Goal: Task Accomplishment & Management: Complete application form

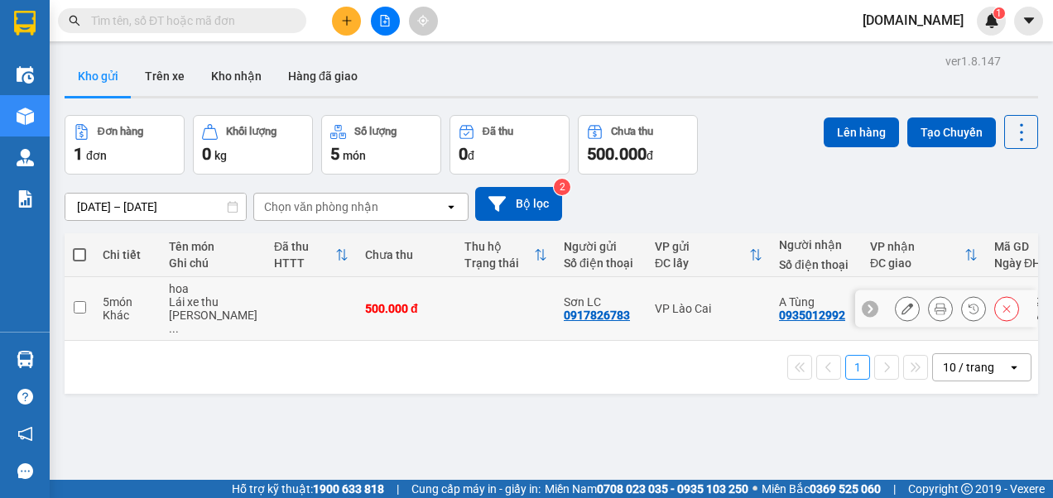
click at [82, 302] on input "checkbox" at bounding box center [80, 307] width 12 height 12
checkbox input "true"
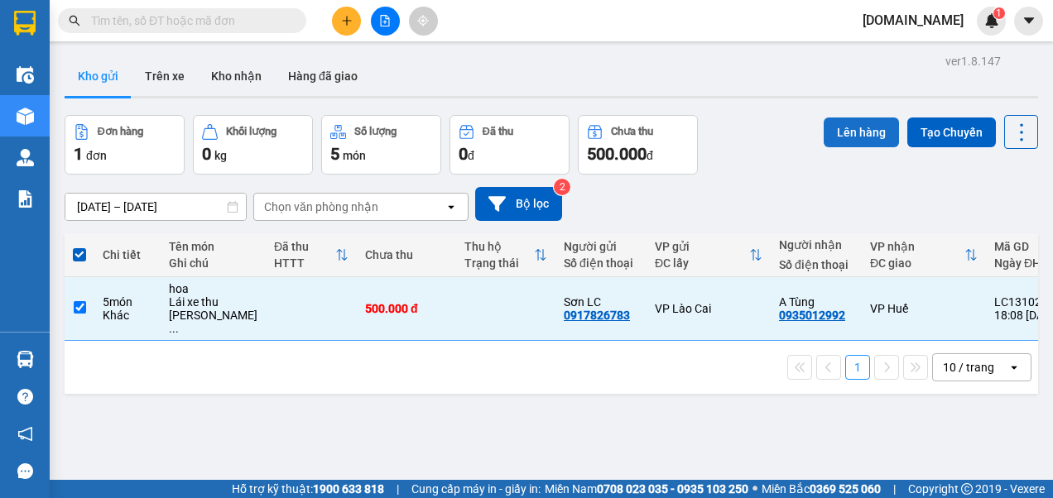
click at [838, 130] on button "Lên hàng" at bounding box center [861, 133] width 75 height 30
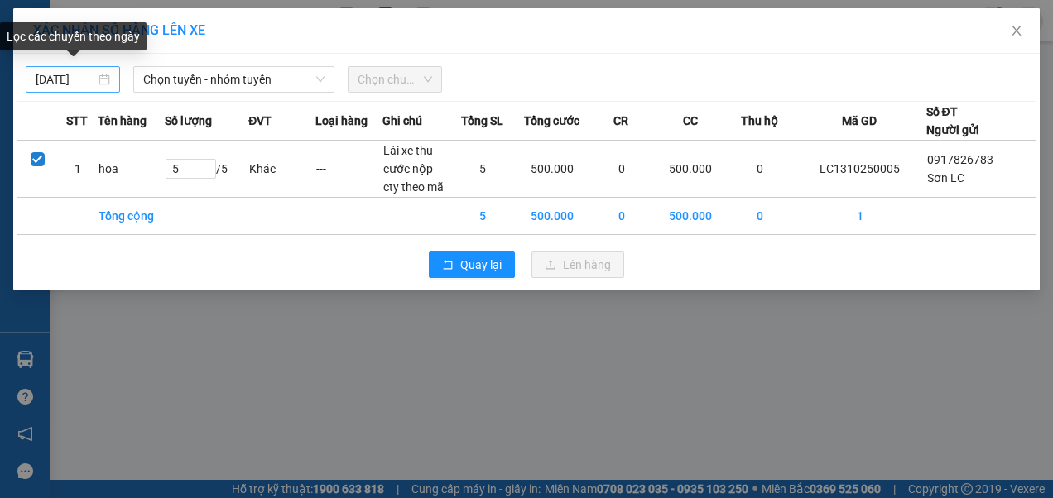
click at [74, 75] on body "Kết quả tìm kiếm ( 0 ) Bộ lọc No Data lnson.got 1 Điều hành xe Kho hàng mới Quả…" at bounding box center [526, 249] width 1053 height 498
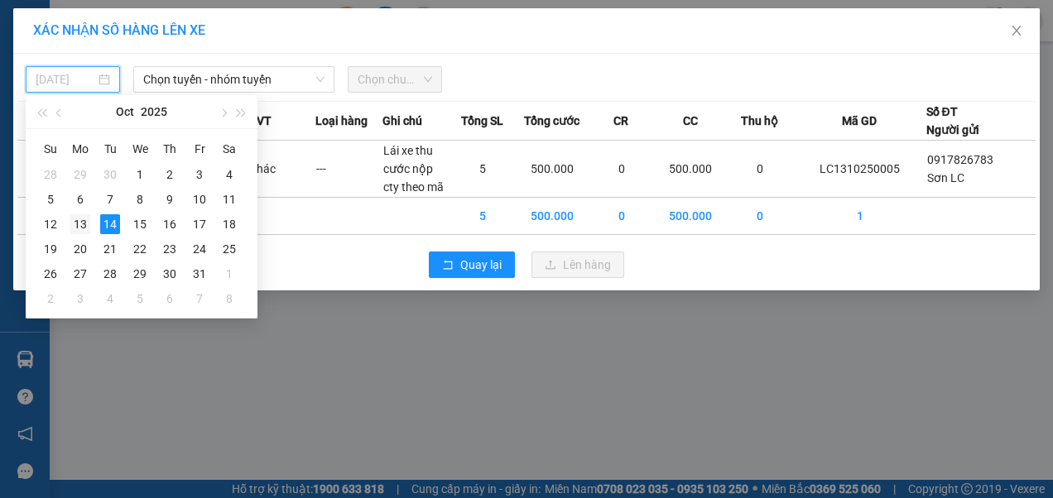
click at [80, 220] on div "13" at bounding box center [80, 224] width 20 height 20
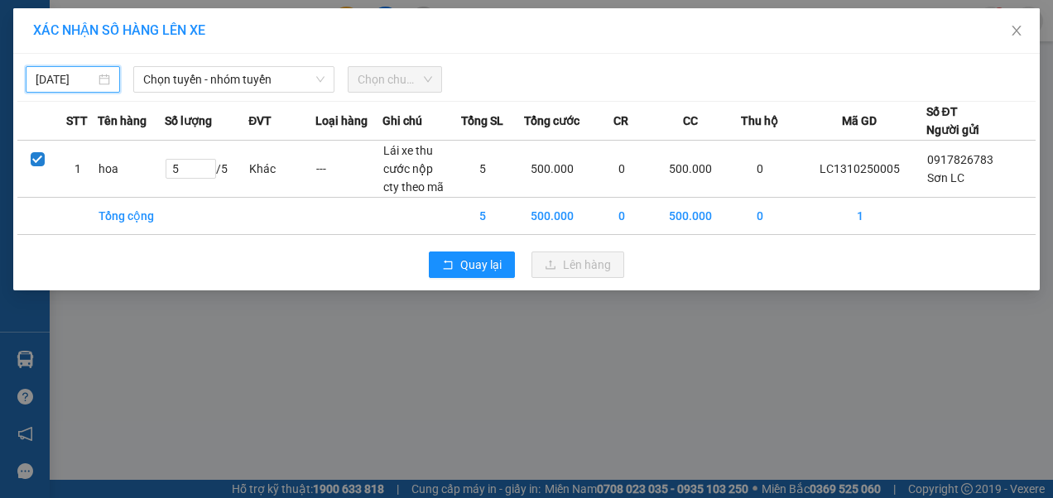
type input "13/10/2025"
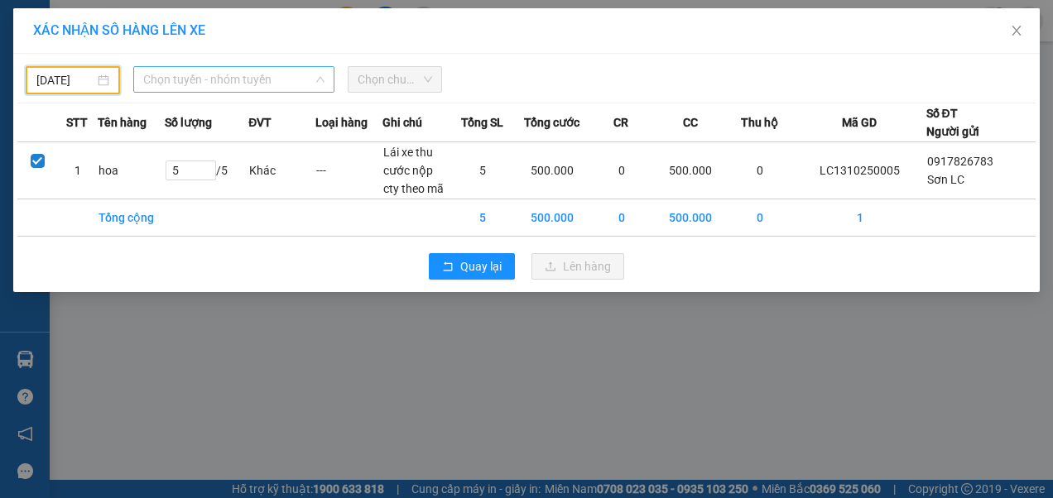
click at [228, 79] on span "Chọn tuyến - nhóm tuyến" at bounding box center [234, 79] width 182 height 25
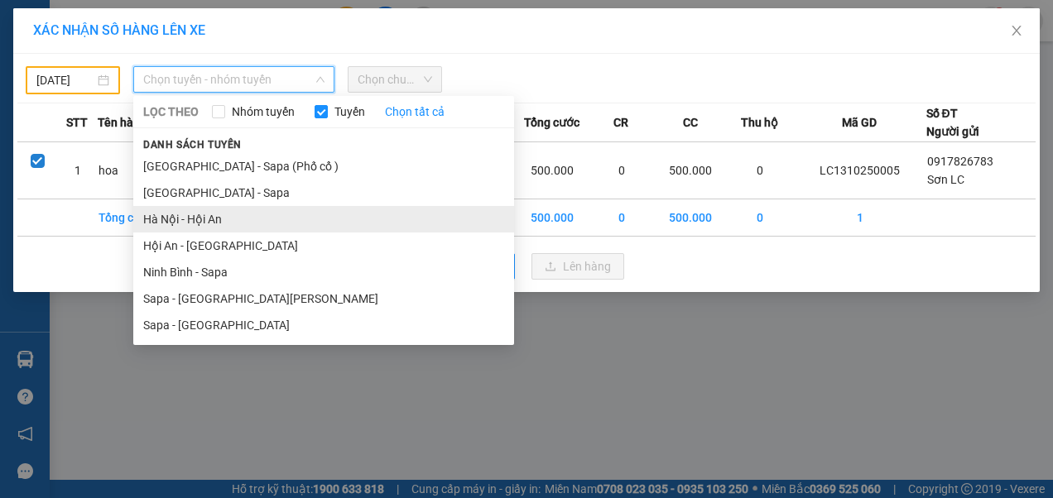
click at [192, 216] on li "Hà Nội - Hội An" at bounding box center [323, 219] width 381 height 26
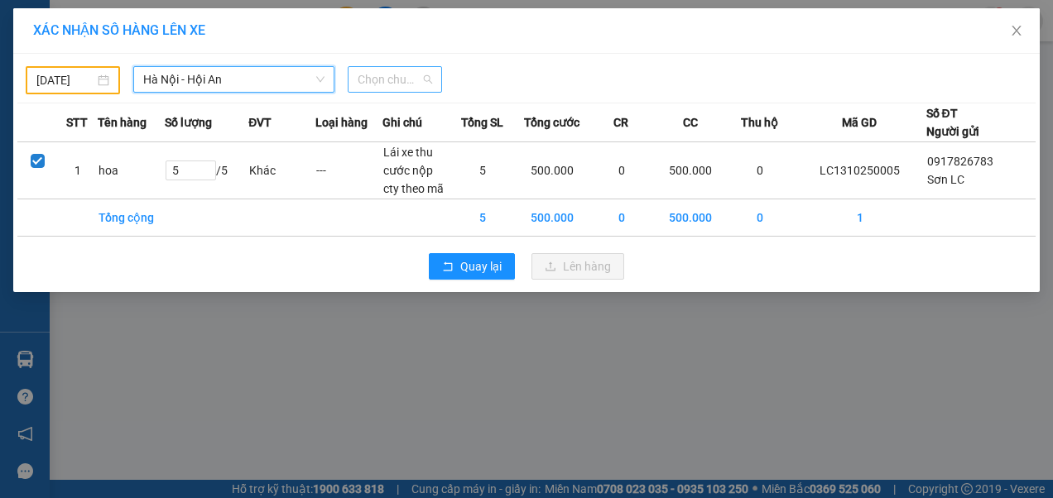
click at [429, 74] on span "Chọn chuyến" at bounding box center [395, 79] width 74 height 25
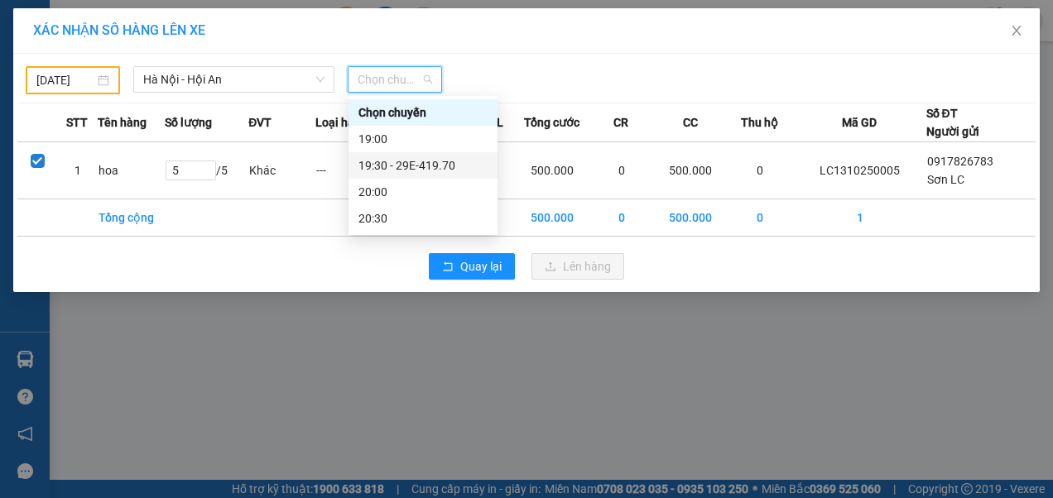
click at [415, 164] on div "19:30 - 29E-419.70" at bounding box center [422, 165] width 129 height 18
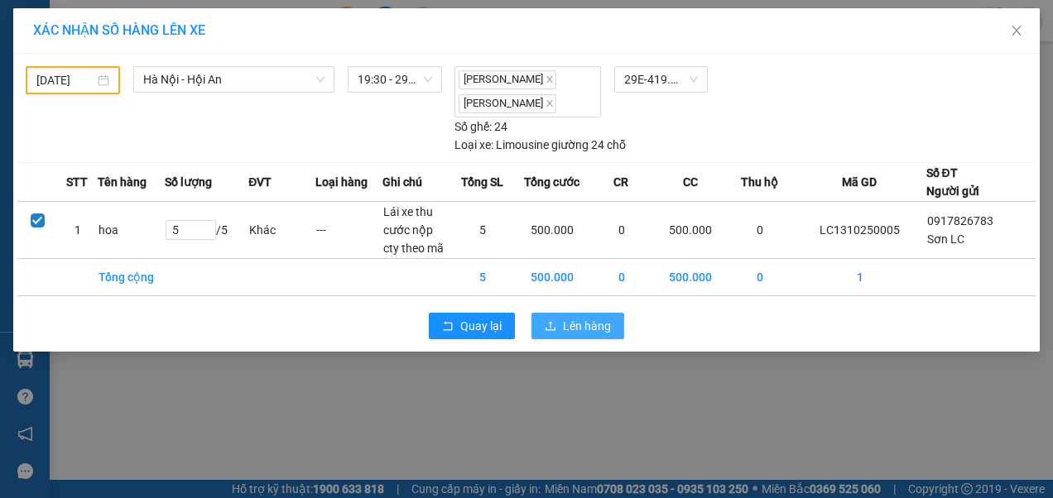
click at [574, 317] on span "Lên hàng" at bounding box center [587, 326] width 48 height 18
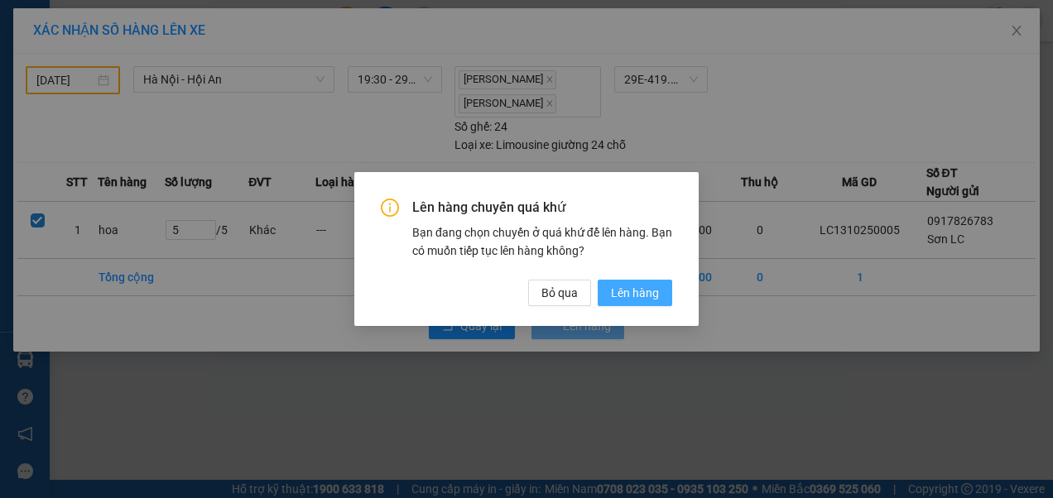
click at [634, 286] on span "Lên hàng" at bounding box center [635, 293] width 48 height 18
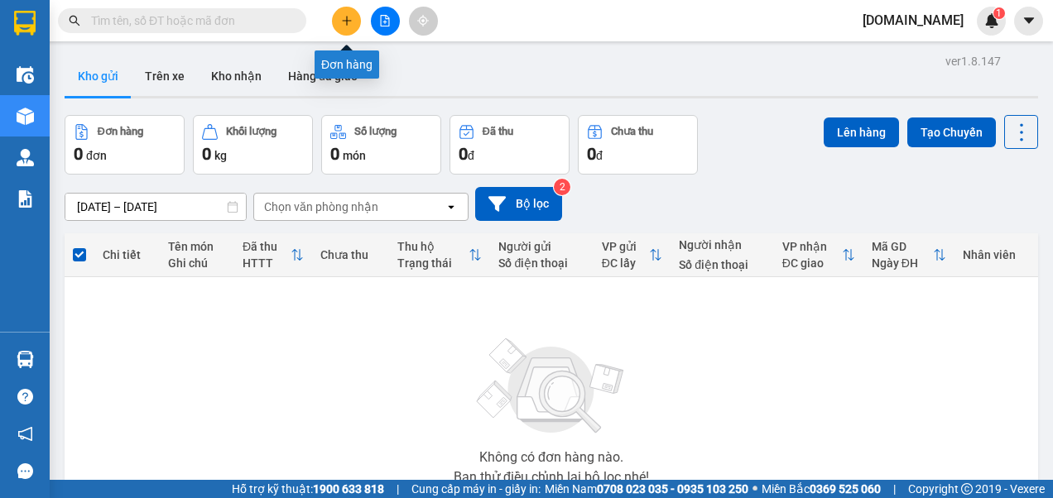
click at [343, 22] on icon "plus" at bounding box center [347, 21] width 12 height 12
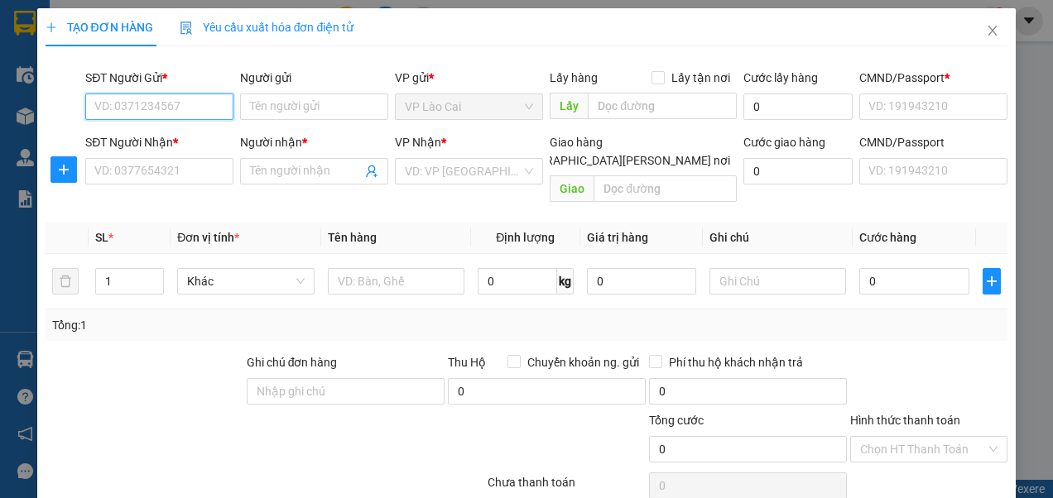
click at [204, 105] on input "SĐT Người Gửi *" at bounding box center [159, 107] width 148 height 26
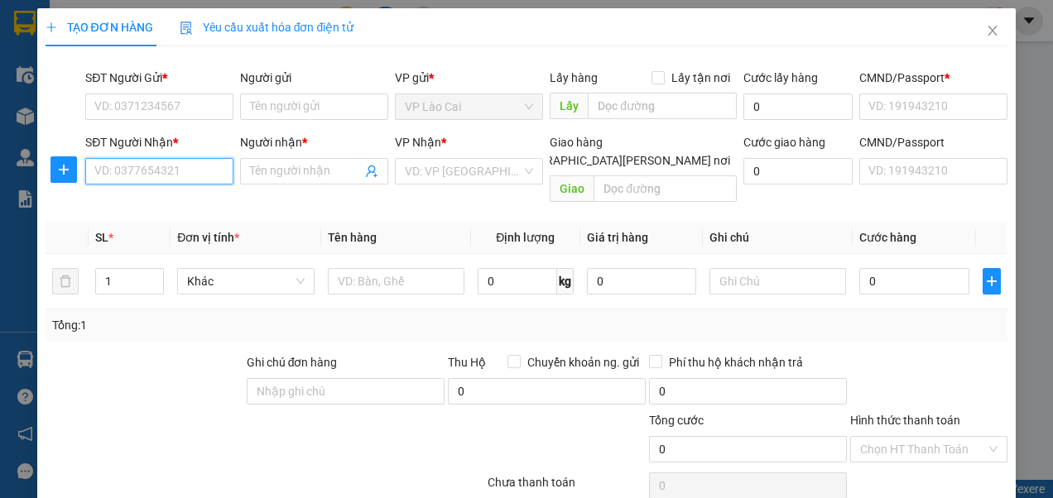
click at [177, 164] on input "SĐT Người Nhận *" at bounding box center [159, 171] width 148 height 26
click at [204, 204] on div "0935012992 - A Tùng" at bounding box center [157, 204] width 127 height 18
click at [170, 164] on input "0935012992" at bounding box center [159, 171] width 148 height 26
click at [156, 203] on div "0935012992 - A Tùng" at bounding box center [157, 204] width 127 height 18
click at [171, 174] on input "0935012992" at bounding box center [159, 171] width 148 height 26
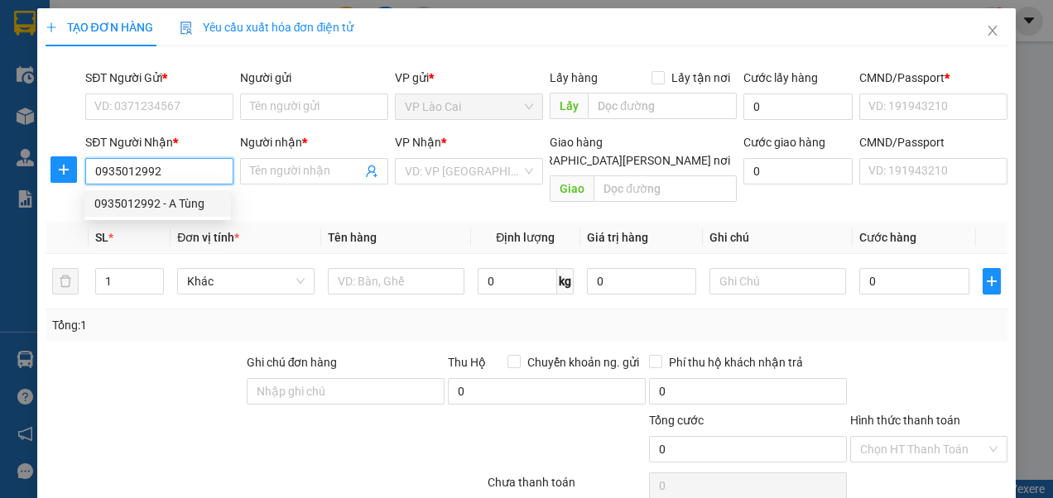
click at [142, 205] on div "0935012992 - A Tùng" at bounding box center [157, 204] width 127 height 18
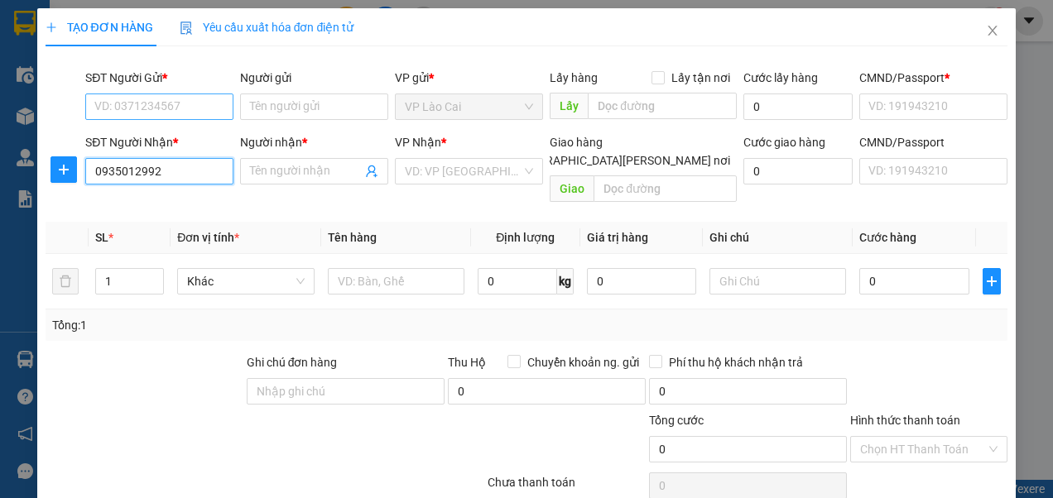
type input "0935012992"
click at [151, 109] on input "SĐT Người Gửi *" at bounding box center [159, 107] width 148 height 26
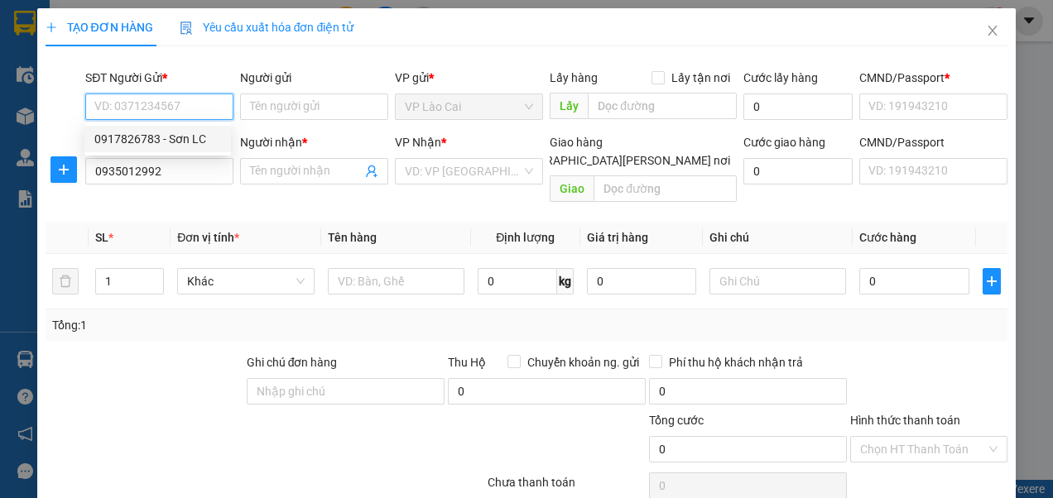
click at [147, 136] on div "0917826783 - Sơn LC" at bounding box center [157, 139] width 127 height 18
type input "0917826783"
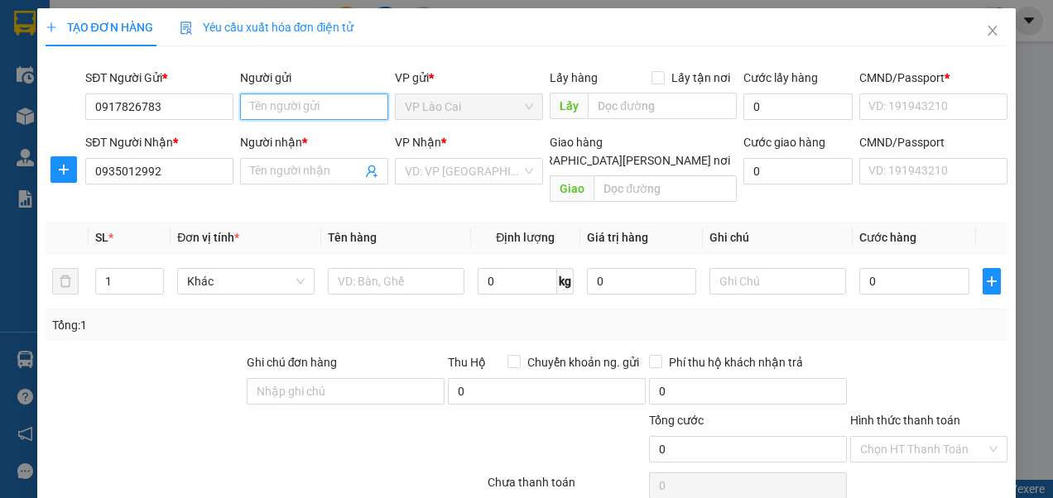
click at [315, 108] on input "Người gửi" at bounding box center [314, 107] width 148 height 26
click at [272, 144] on div "Sơn LC - 0917826783" at bounding box center [311, 139] width 127 height 18
type input "Sơn LC"
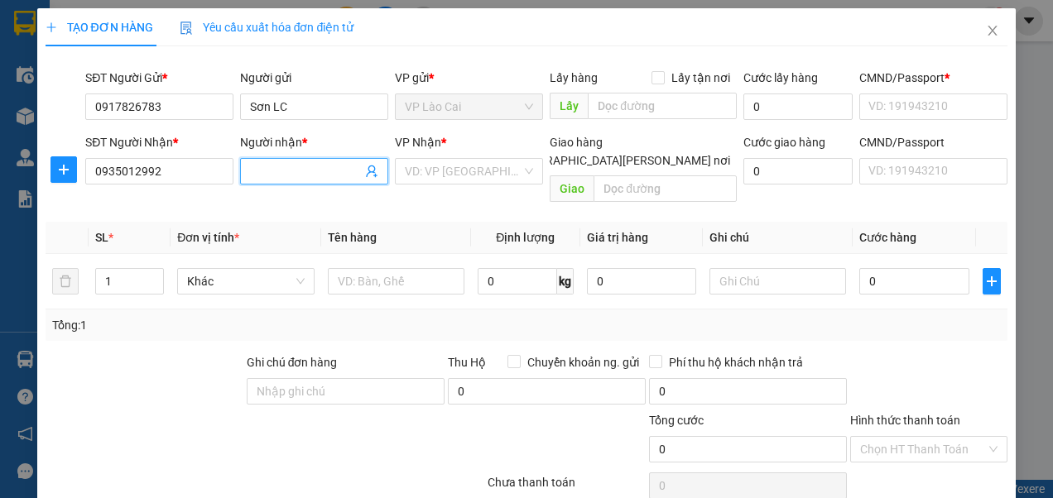
click at [290, 174] on input "Người nhận *" at bounding box center [306, 171] width 112 height 18
click at [291, 204] on div "A Tùng - 0935012992" at bounding box center [311, 204] width 127 height 18
click at [319, 171] on input "A Tùng" at bounding box center [306, 171] width 112 height 18
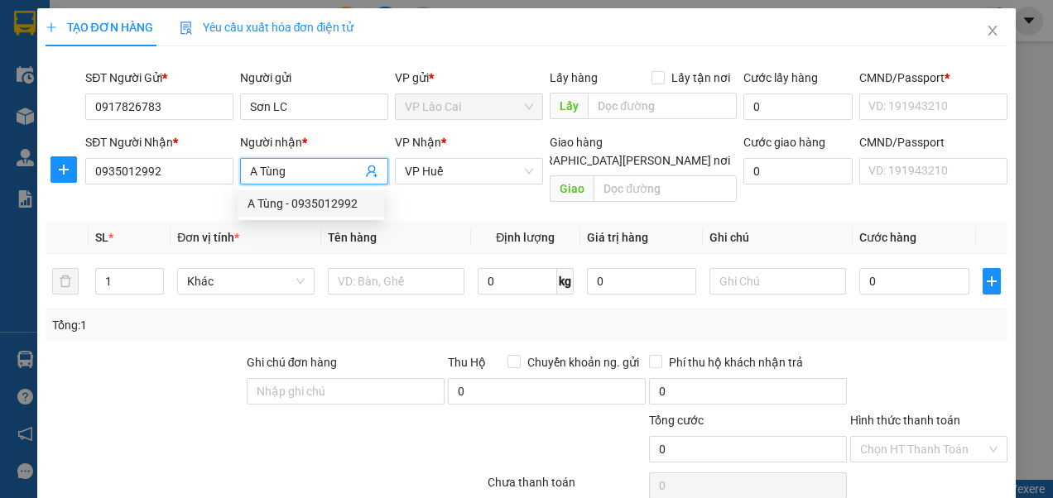
type input "A Tùng"
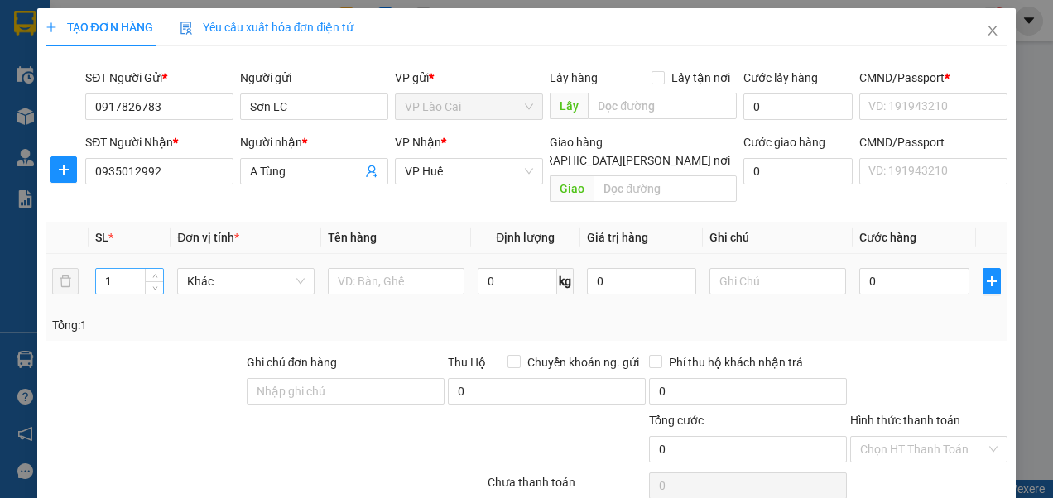
click at [111, 269] on input "1" at bounding box center [129, 281] width 67 height 25
type input "3"
click at [381, 268] on input "text" at bounding box center [396, 281] width 137 height 26
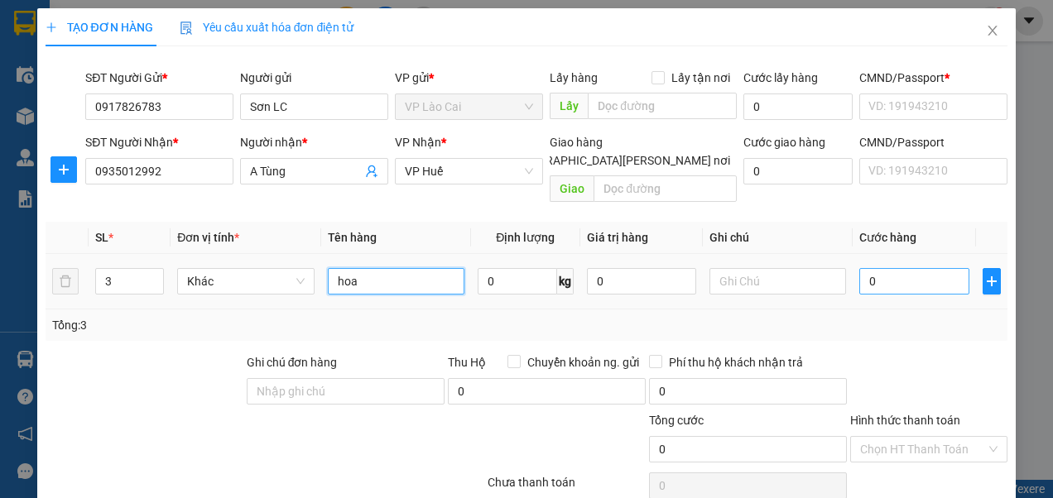
type input "hoa"
click at [868, 273] on input "0" at bounding box center [913, 281] width 109 height 26
type input "1"
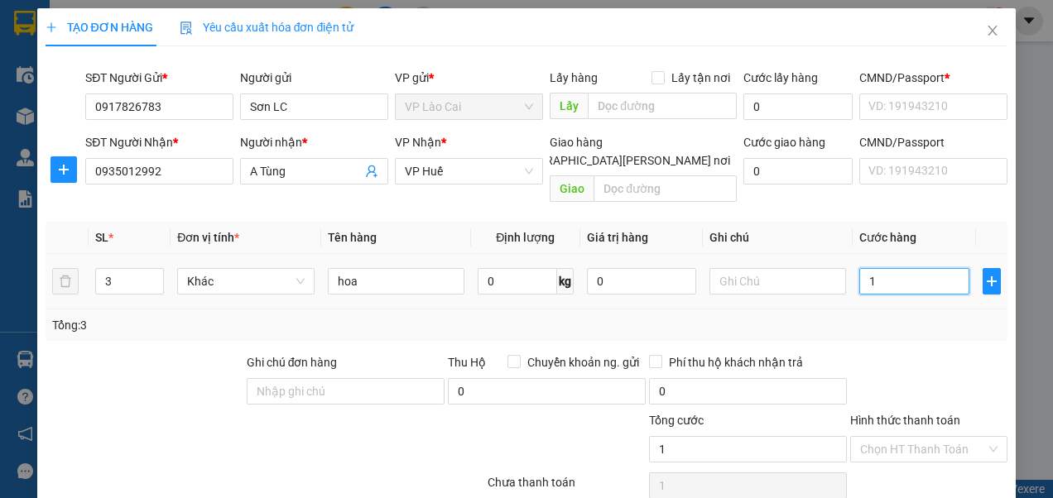
type input "10"
type input "100"
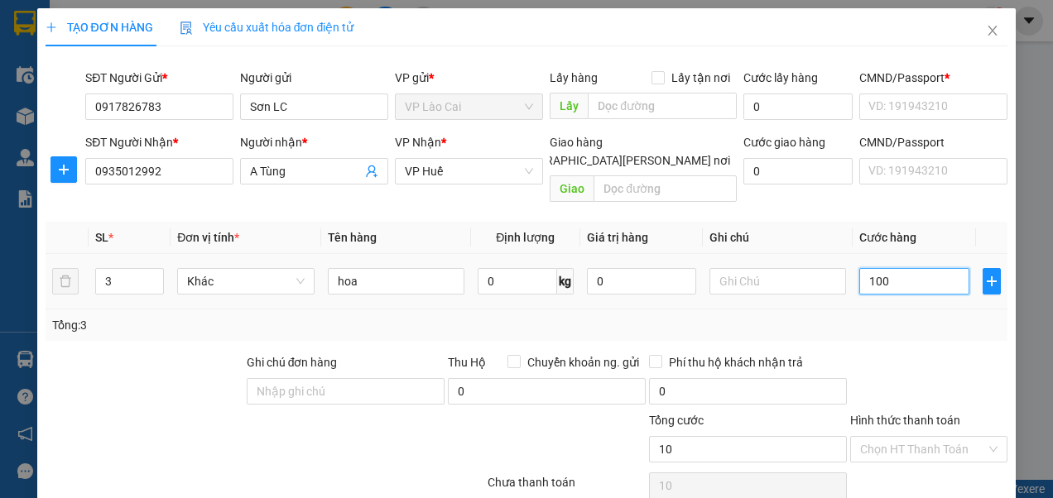
type input "100"
click at [730, 268] on input "text" at bounding box center [777, 281] width 137 height 26
type input "100.000"
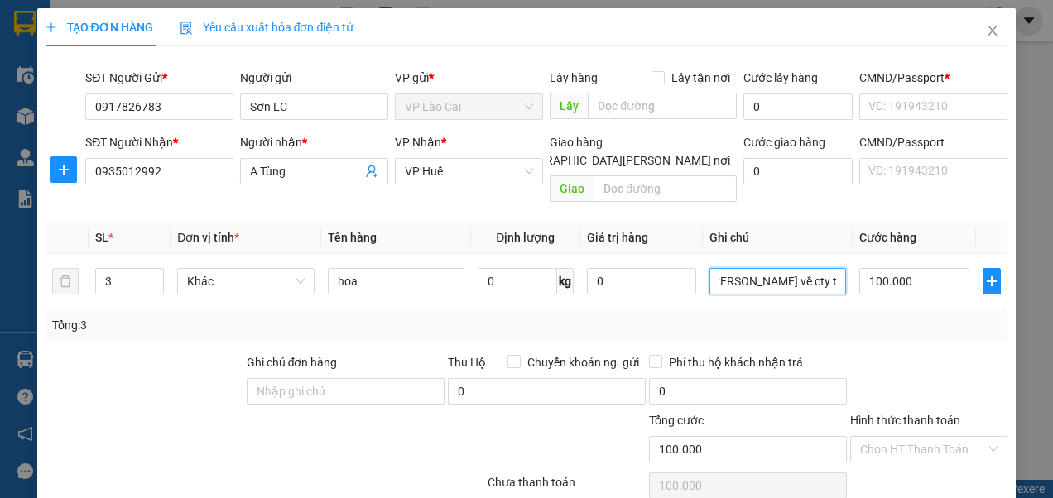
scroll to position [106, 0]
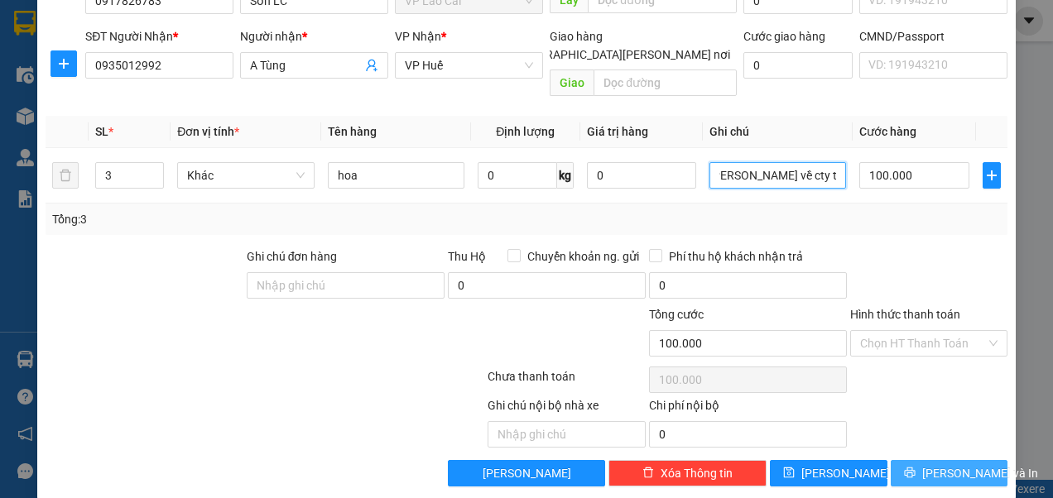
type input "Lái xe thu [PERSON_NAME] về cty theo mã"
click at [916, 467] on icon "printer" at bounding box center [910, 473] width 12 height 12
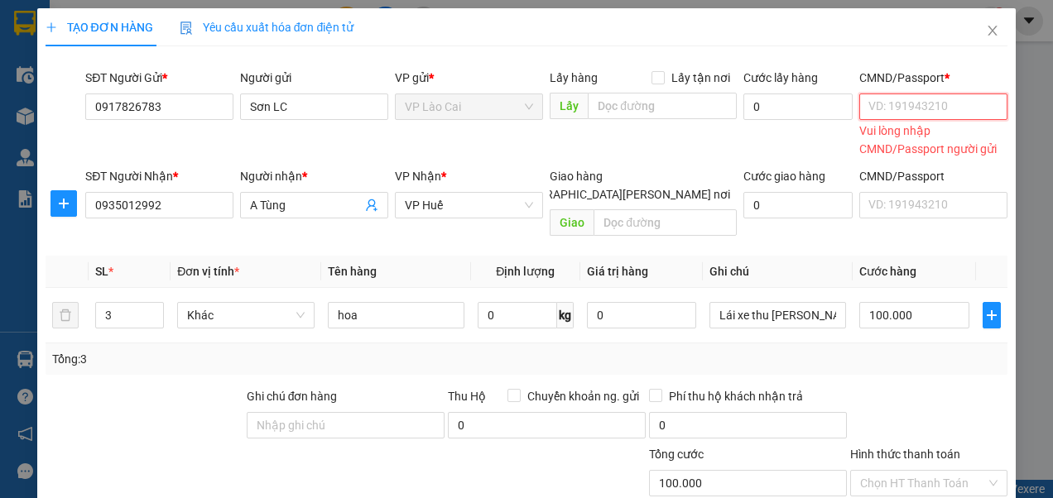
click at [909, 116] on input "CMND/Passport *" at bounding box center [933, 107] width 148 height 26
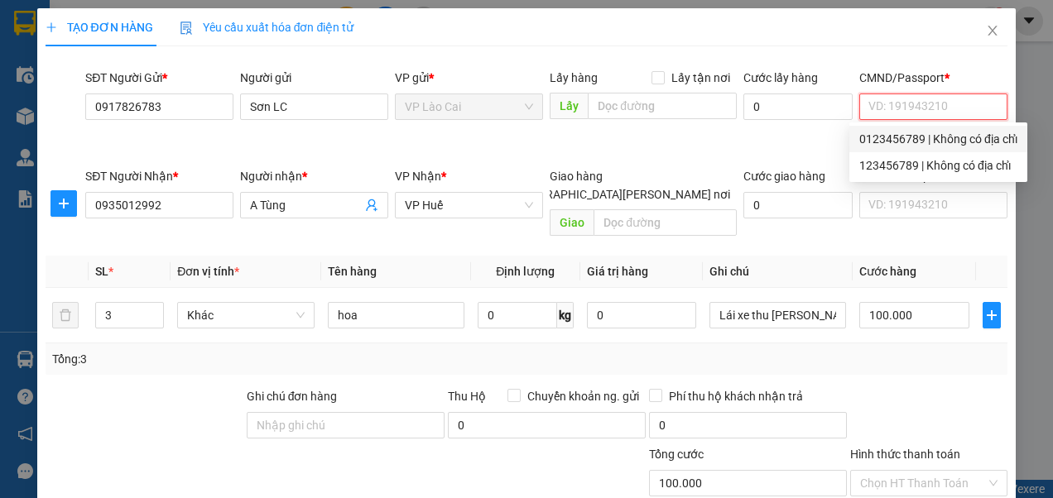
click at [887, 134] on div "0123456789 | Không có địa chỉ" at bounding box center [938, 139] width 158 height 18
type input "0123456789"
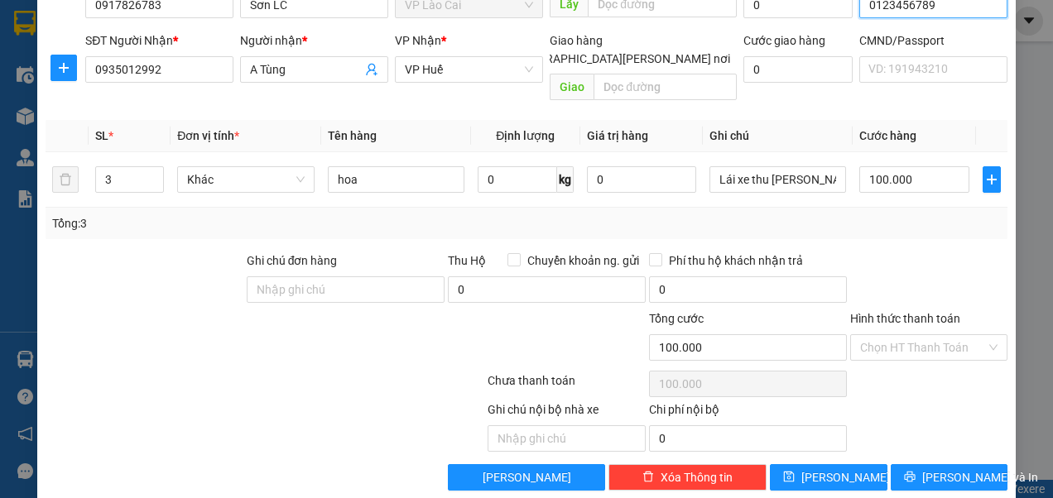
scroll to position [99, 0]
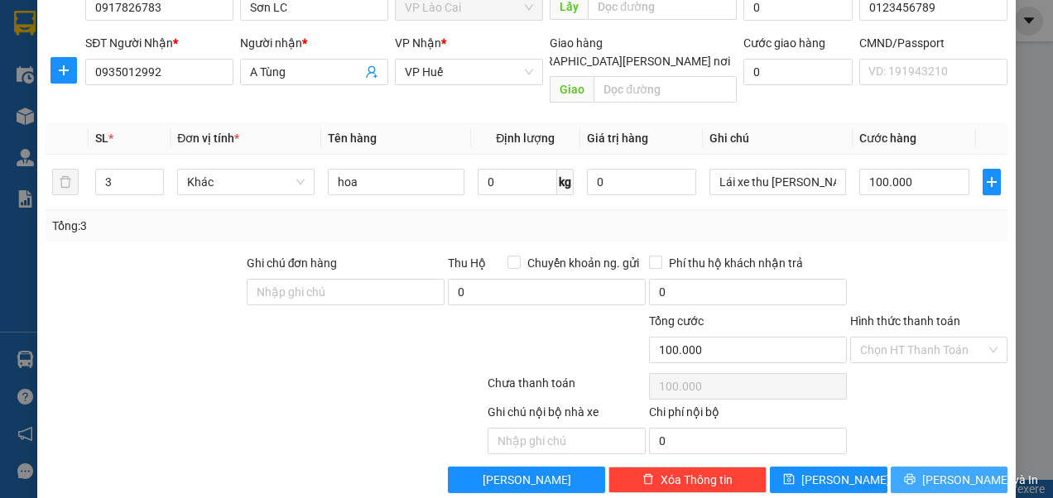
click at [932, 471] on span "[PERSON_NAME] và In" at bounding box center [980, 480] width 116 height 18
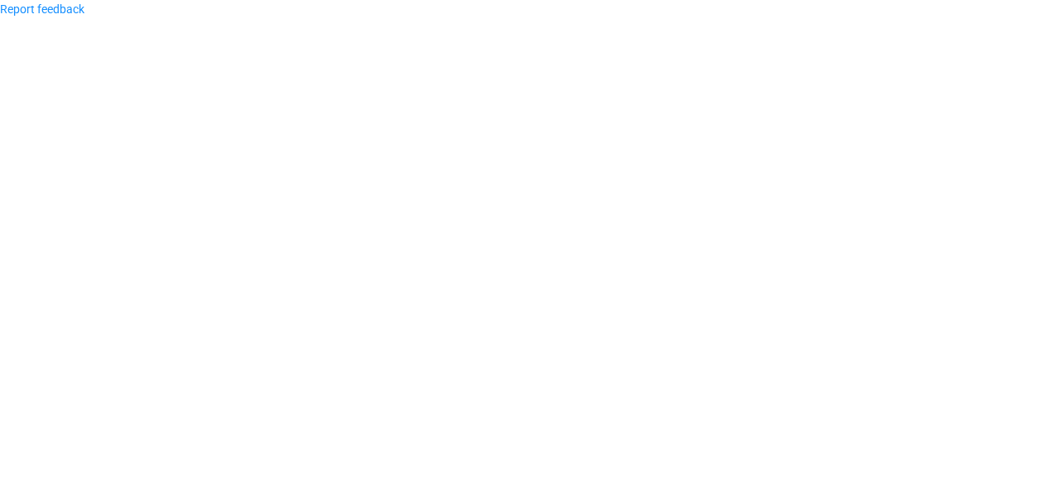
click at [55, 78] on body "Report feedback" at bounding box center [526, 249] width 1053 height 498
click at [51, 8] on link "Report feedback" at bounding box center [42, 8] width 84 height 13
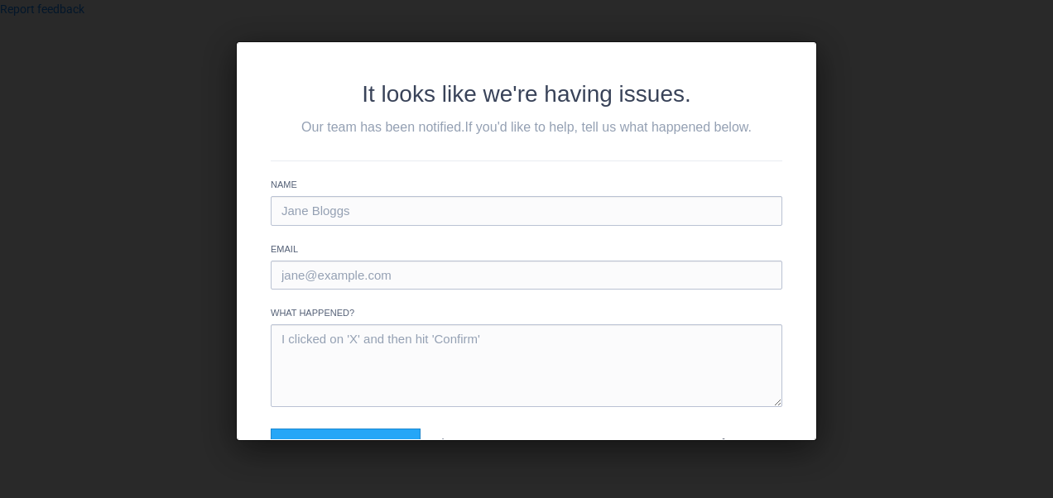
click at [844, 117] on div "It looks like we're having issues. Our team has been notified. If you'd like to…" at bounding box center [526, 249] width 1053 height 498
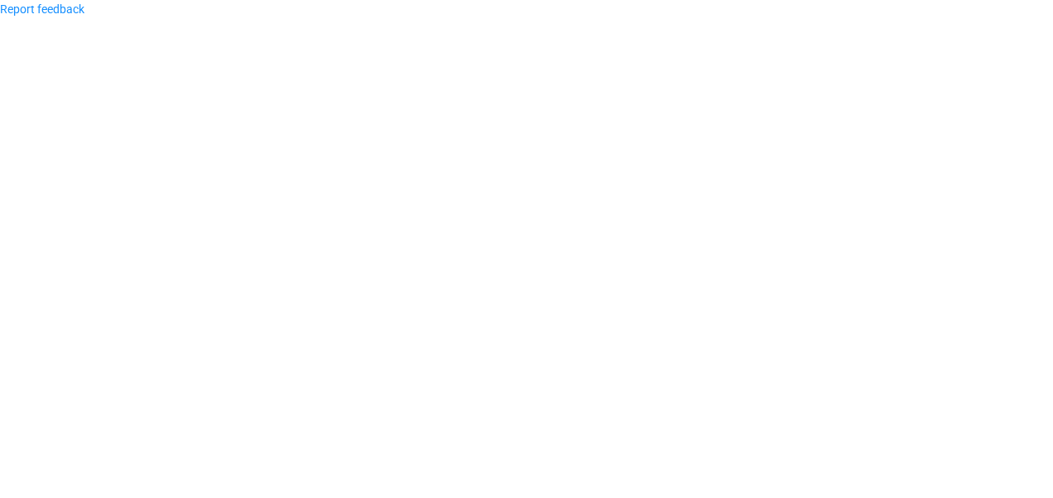
click at [293, 177] on body "Report feedback" at bounding box center [526, 249] width 1053 height 498
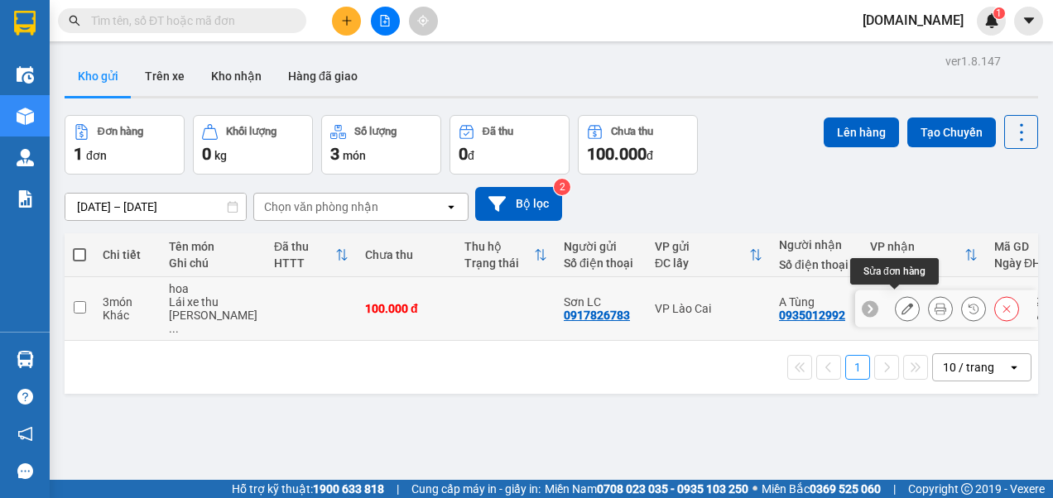
click at [901, 305] on icon at bounding box center [907, 309] width 12 height 12
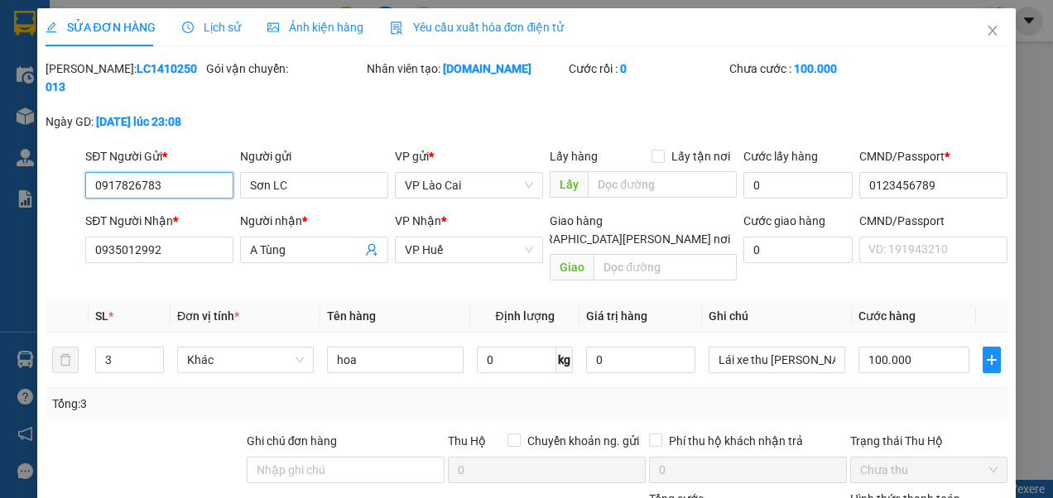
type input "0917826783"
type input "Sơn LC"
type input "0123456789"
type input "0935012992"
type input "A Tùng"
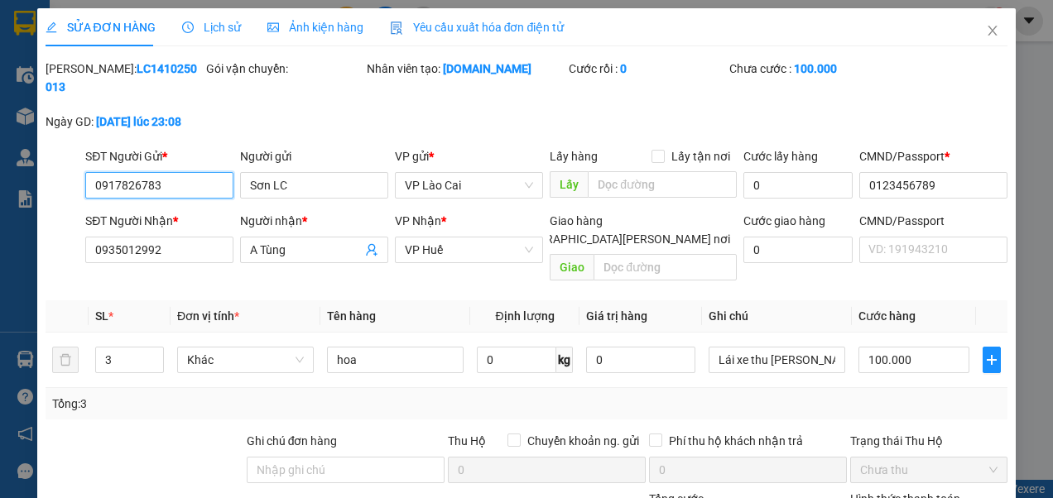
type input "100.000"
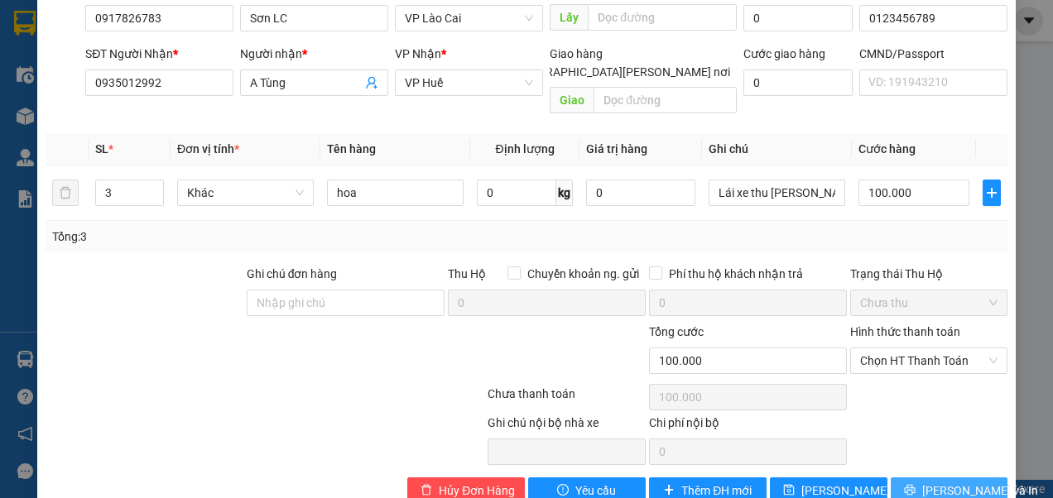
click at [925, 482] on span "[PERSON_NAME] và In" at bounding box center [980, 491] width 116 height 18
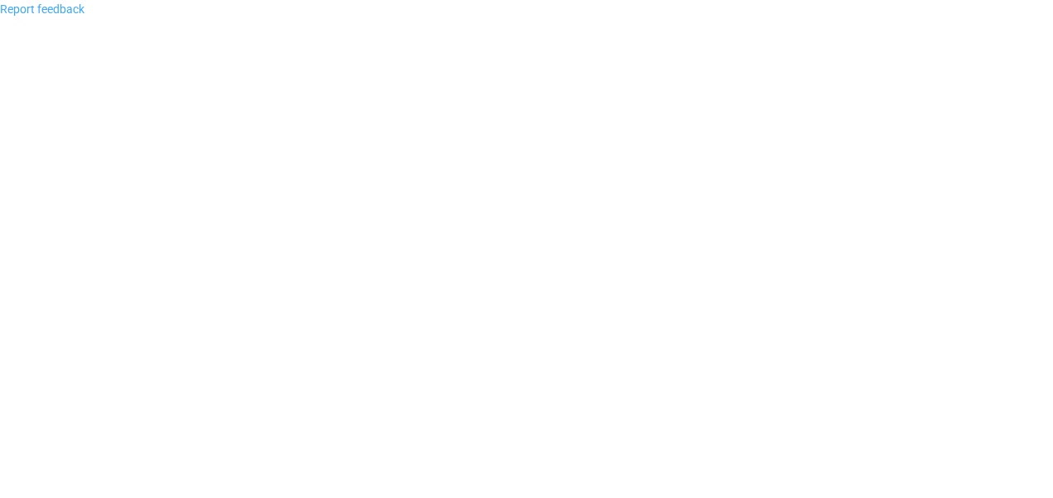
click at [58, 10] on link "Report feedback" at bounding box center [42, 8] width 84 height 13
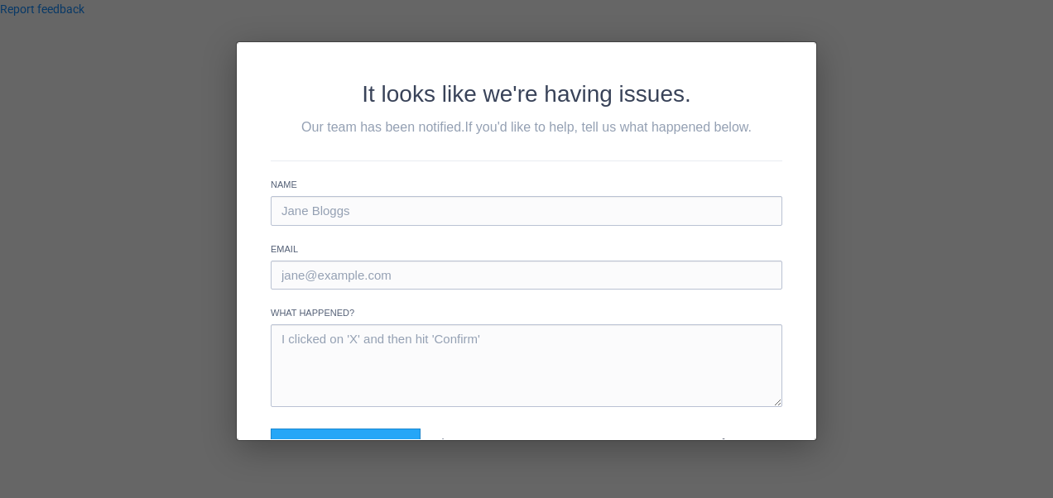
click at [840, 55] on div "It looks like we're having issues. Our team has been notified. If you'd like to…" at bounding box center [526, 249] width 1053 height 498
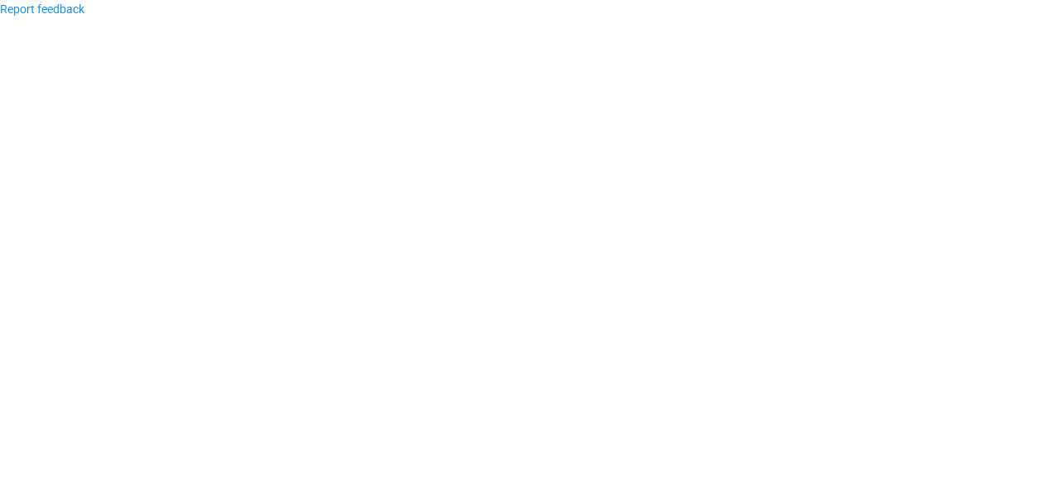
click at [644, 281] on body "Report feedback" at bounding box center [526, 249] width 1053 height 498
click at [247, 242] on body "Report feedback" at bounding box center [526, 249] width 1053 height 498
